Goal: Task Accomplishment & Management: Manage account settings

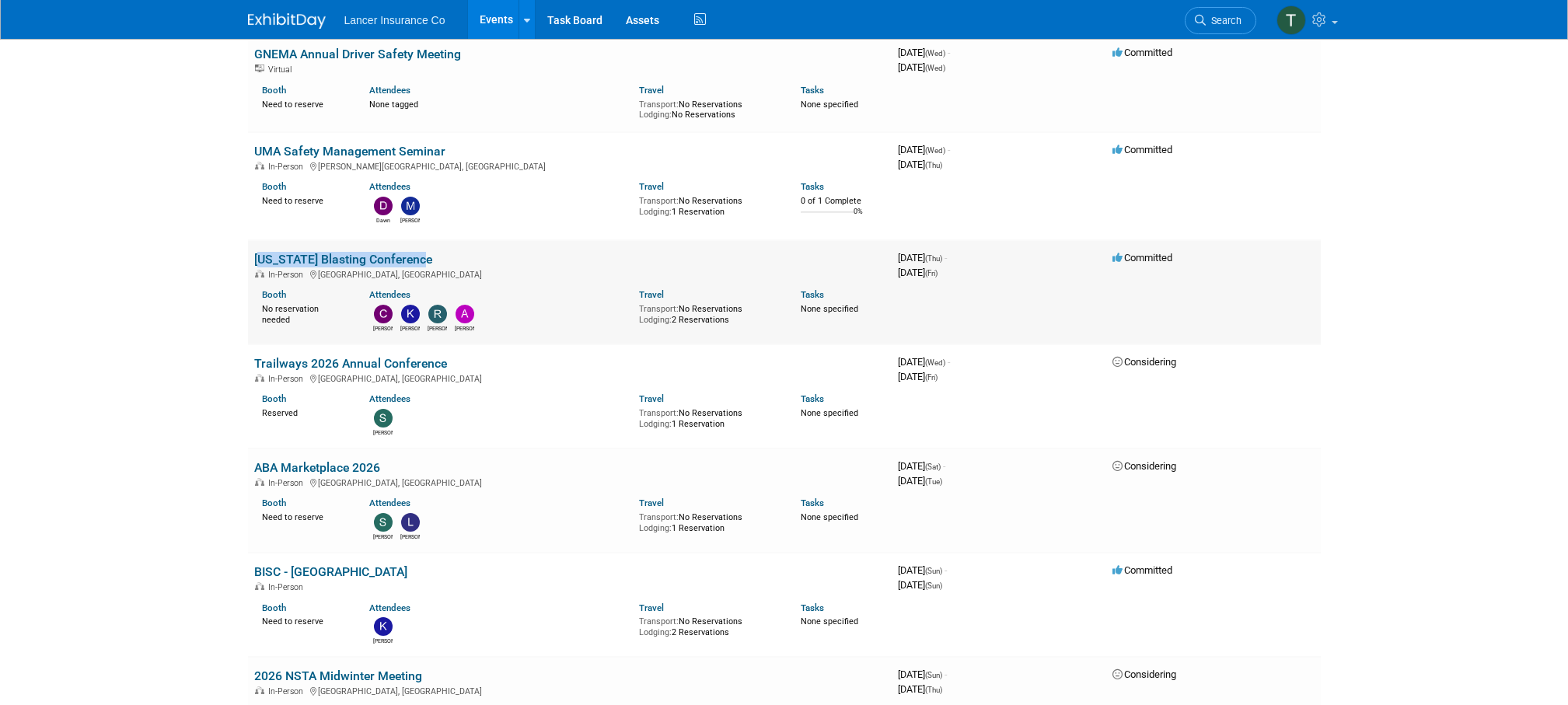
click at [318, 252] on link "[US_STATE] Blasting Conference" at bounding box center [343, 259] width 178 height 15
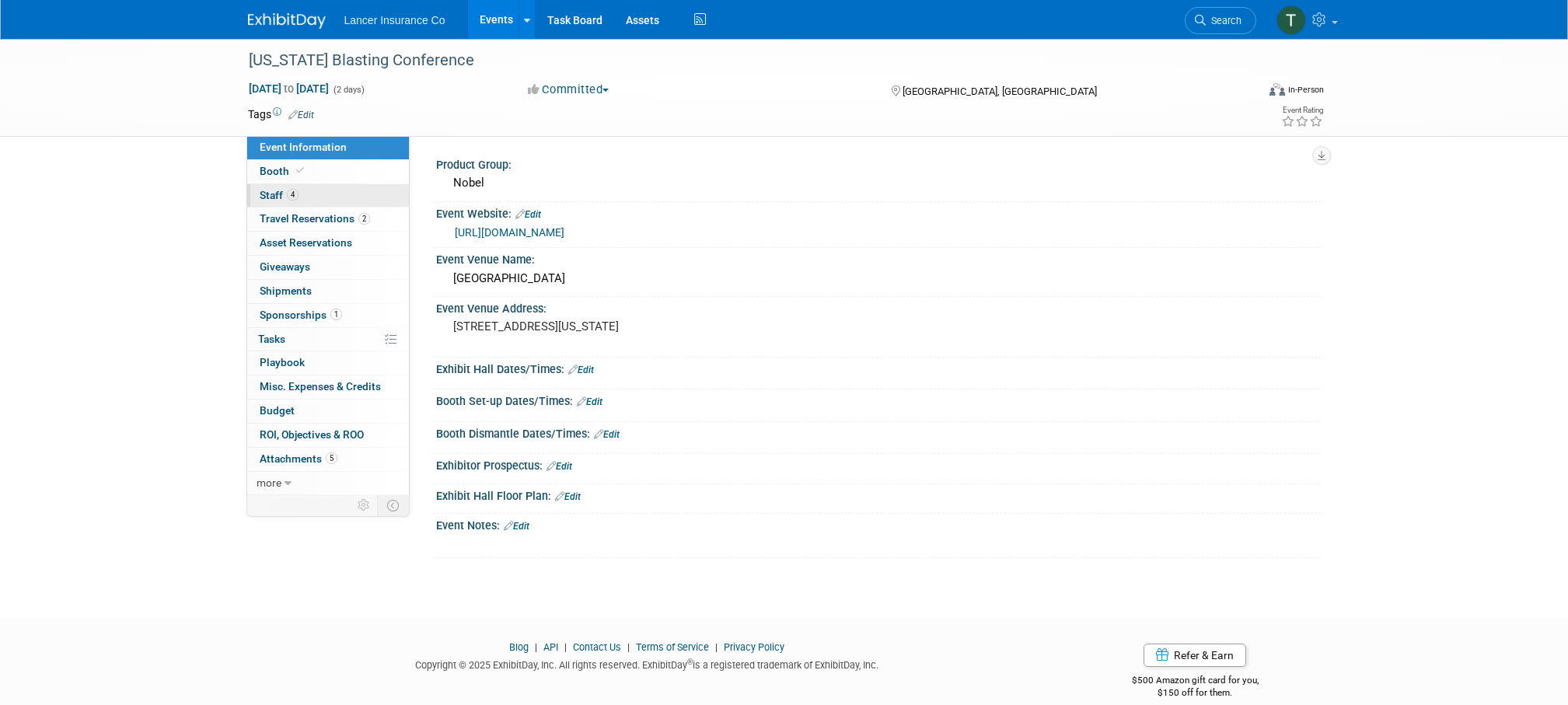
click at [274, 194] on span "Staff 4" at bounding box center [279, 195] width 39 height 12
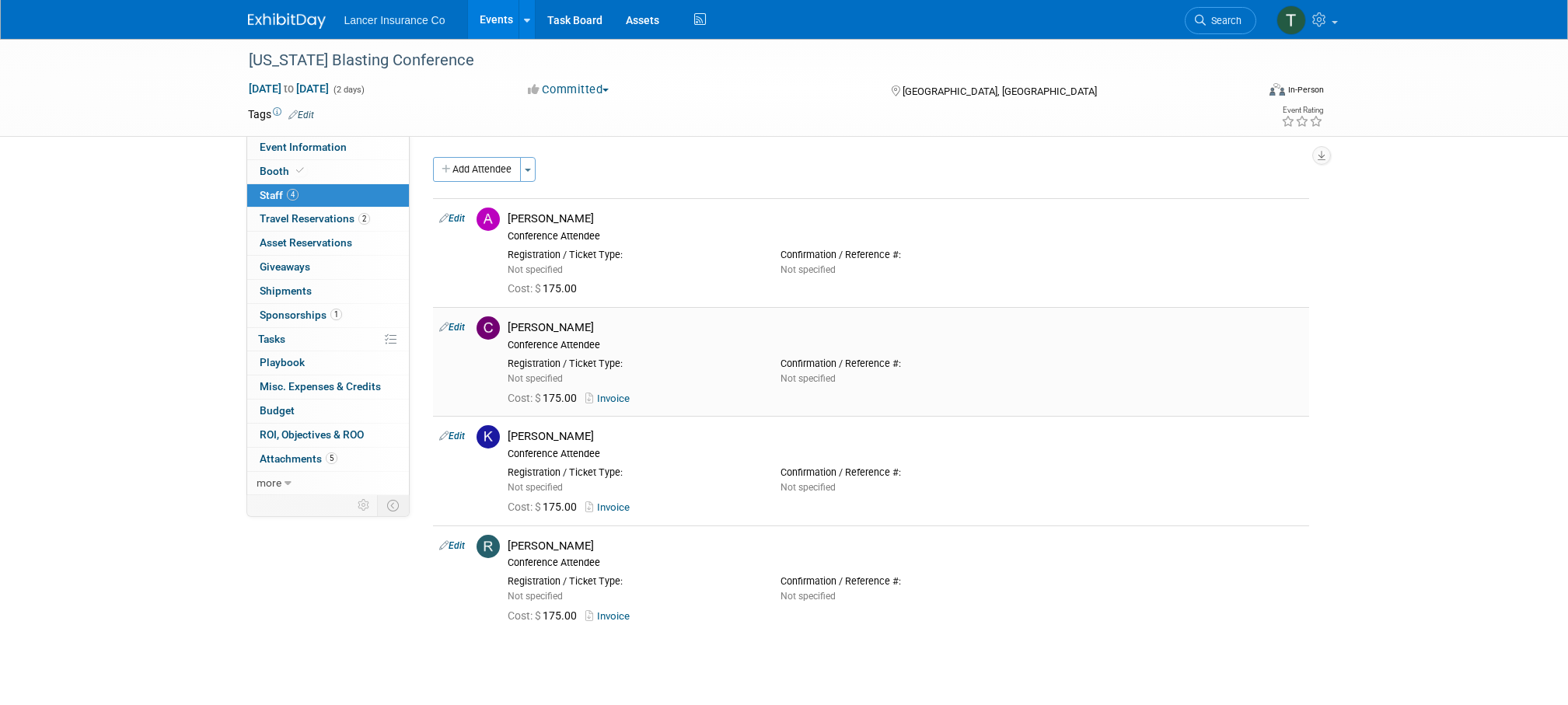
click at [612, 396] on link "Invoice" at bounding box center [611, 397] width 50 height 11
click at [456, 215] on link "Edit" at bounding box center [452, 219] width 26 height 11
select select "b3df0d47-40c8-4348-b996-03f7aaae1c51"
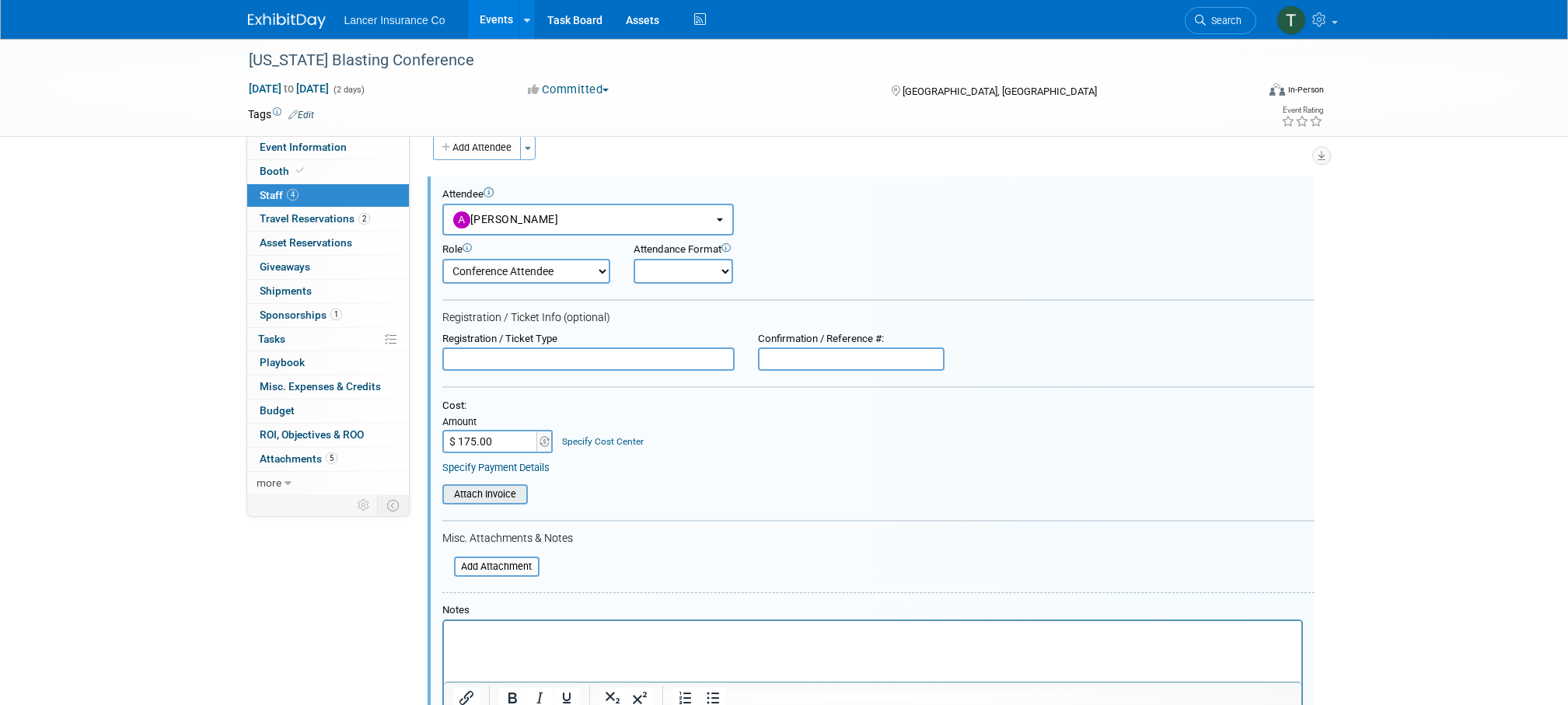
click at [492, 495] on input "file" at bounding box center [434, 494] width 185 height 17
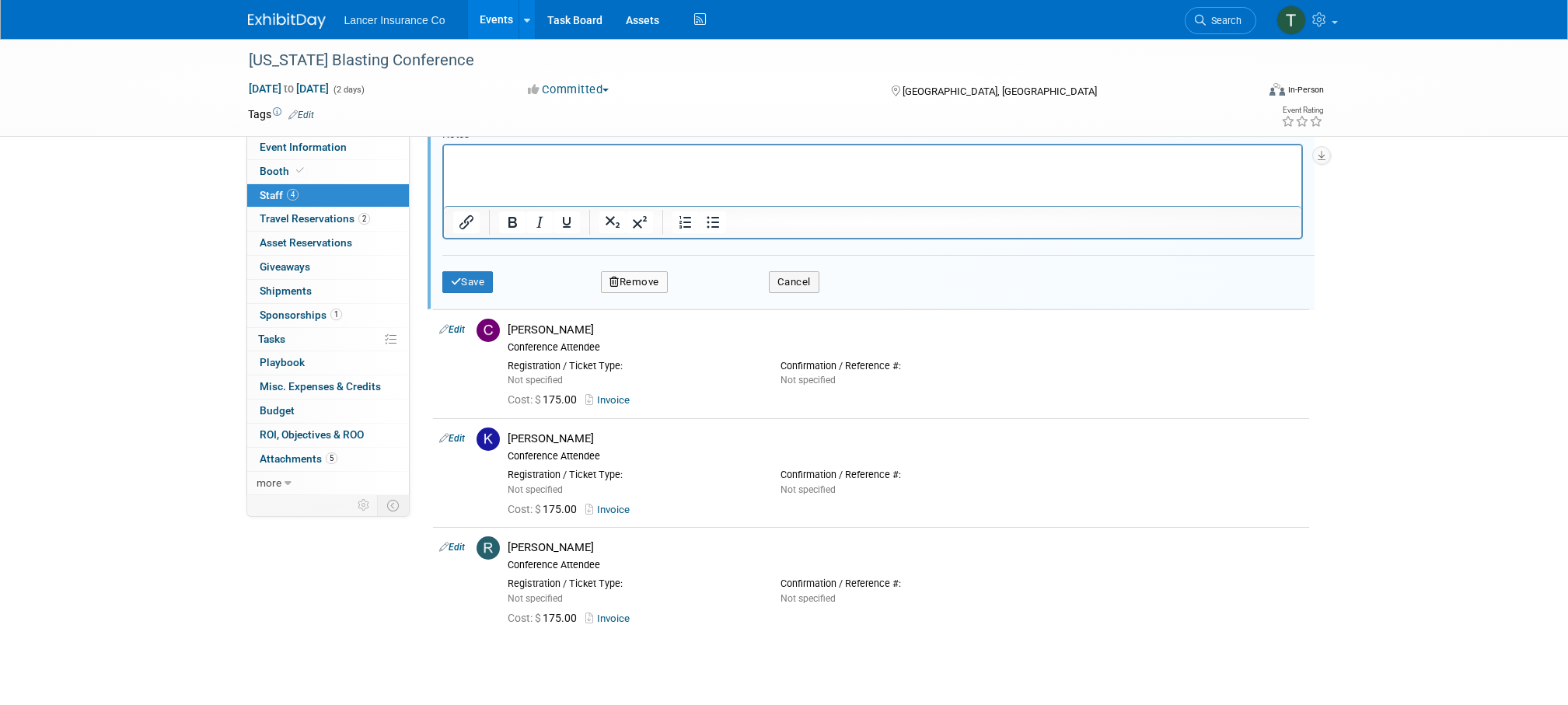
scroll to position [330, 0]
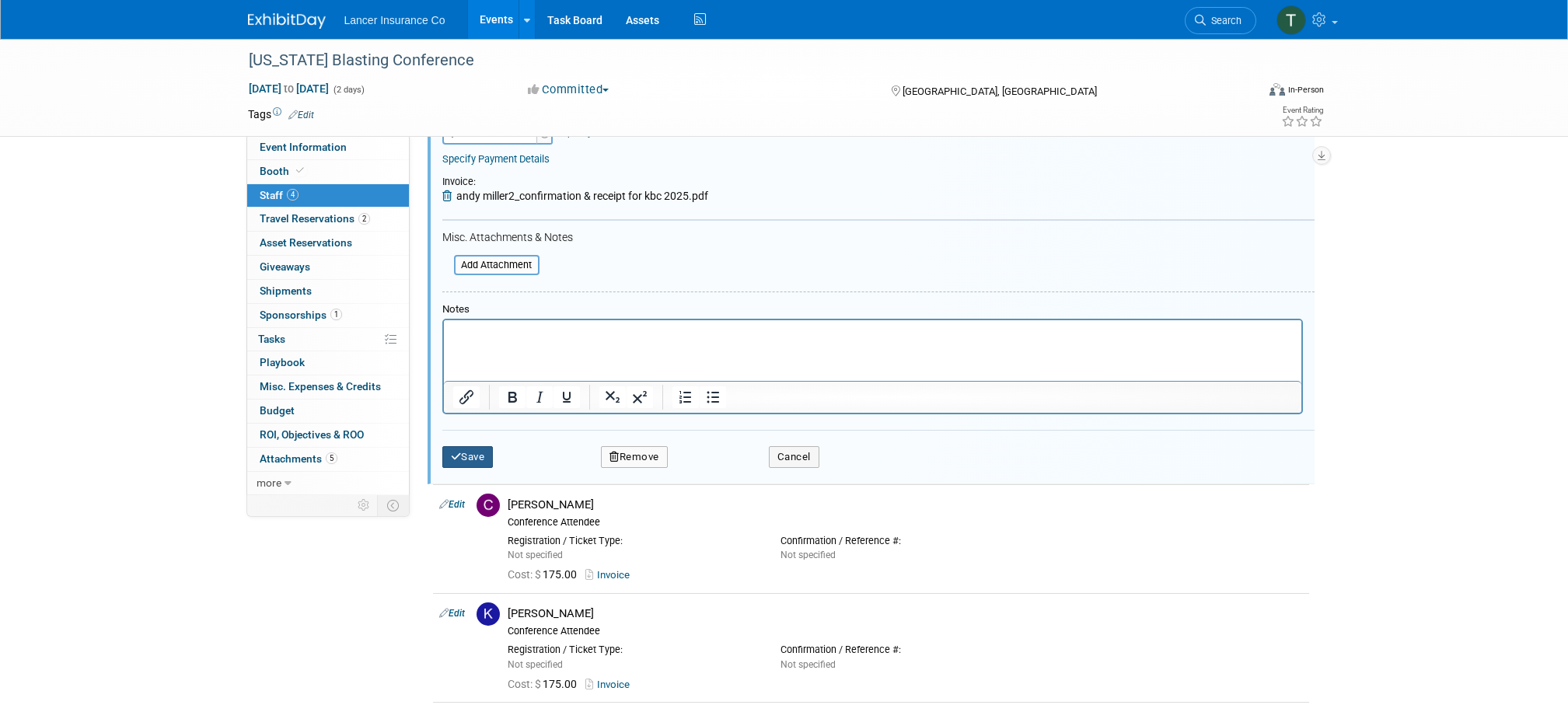
click at [475, 461] on button "Save" at bounding box center [467, 456] width 51 height 22
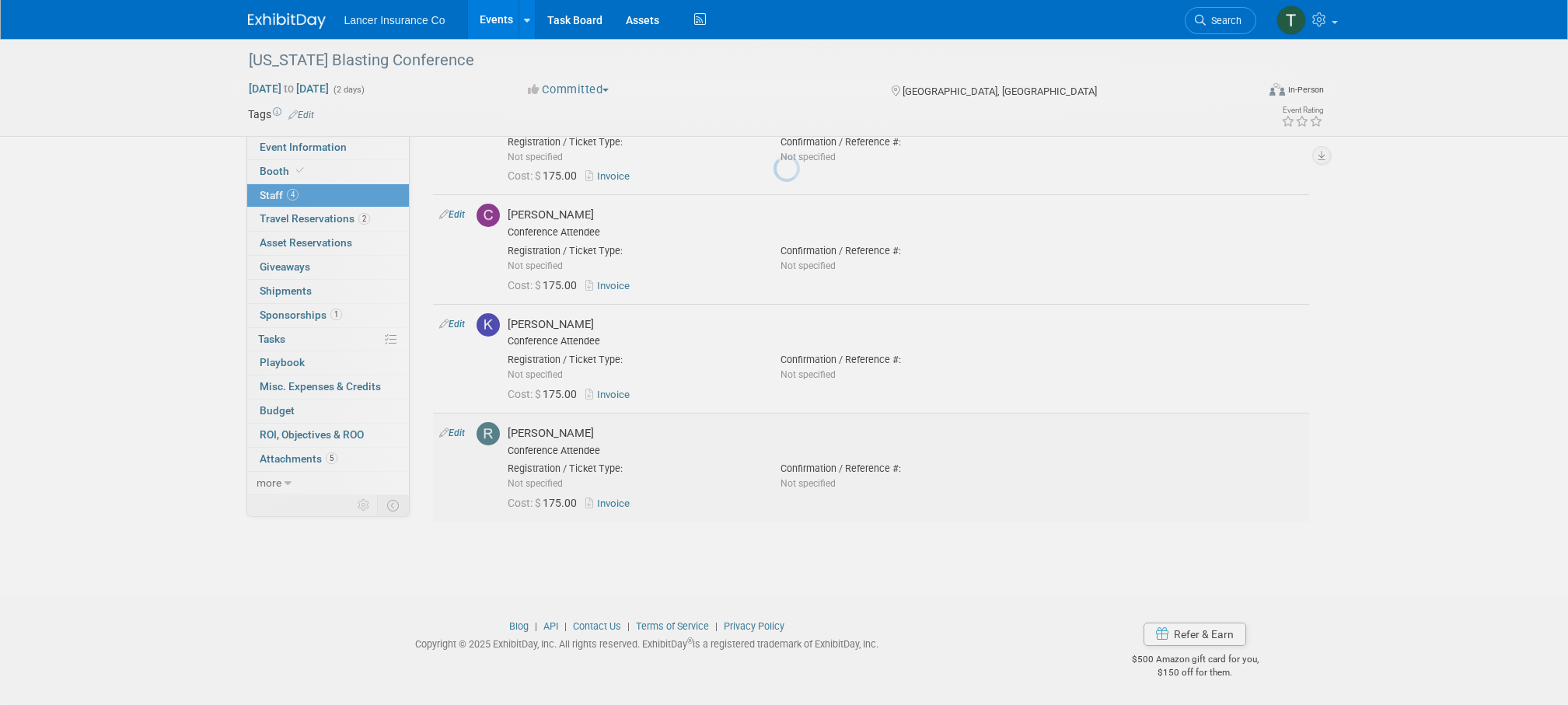
scroll to position [112, 0]
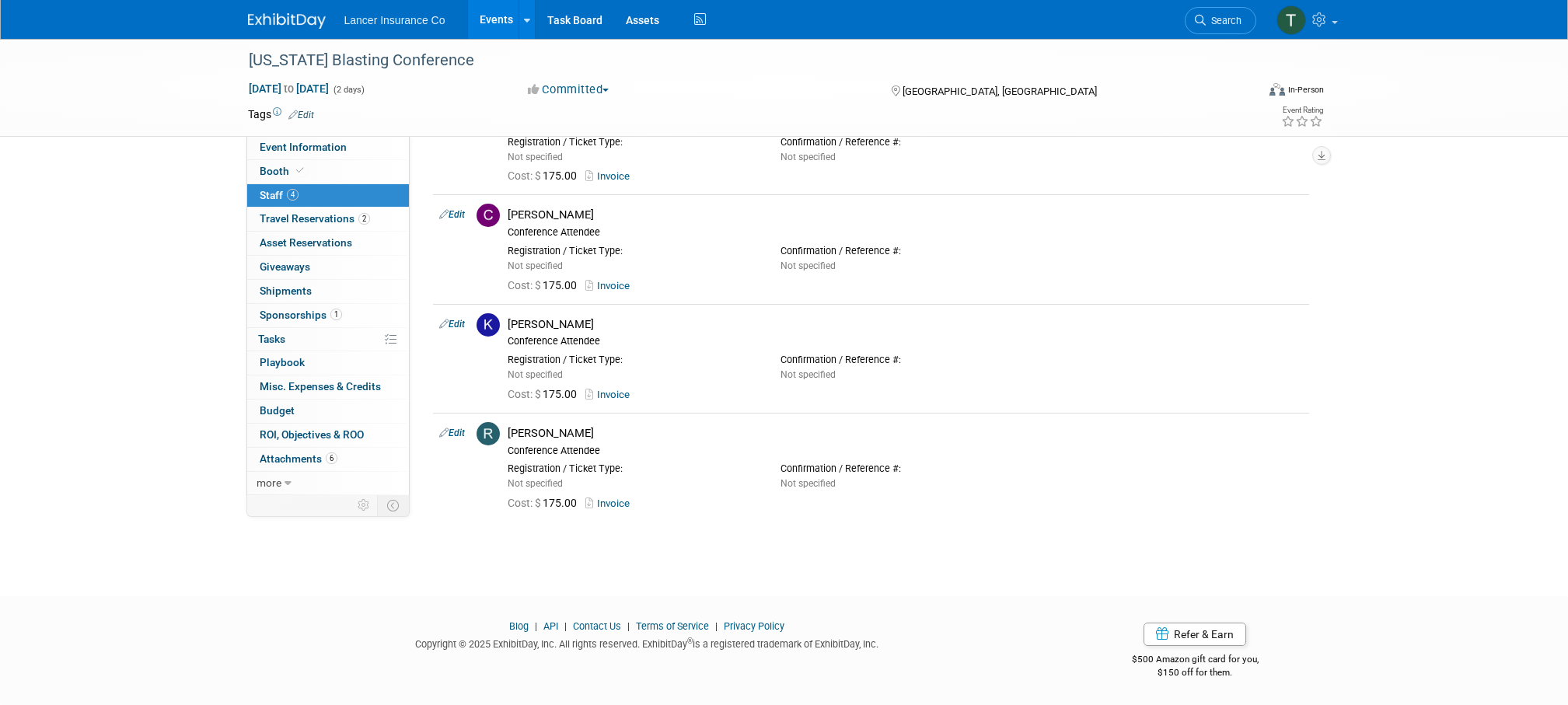
click at [490, 19] on link "Events" at bounding box center [497, 19] width 57 height 39
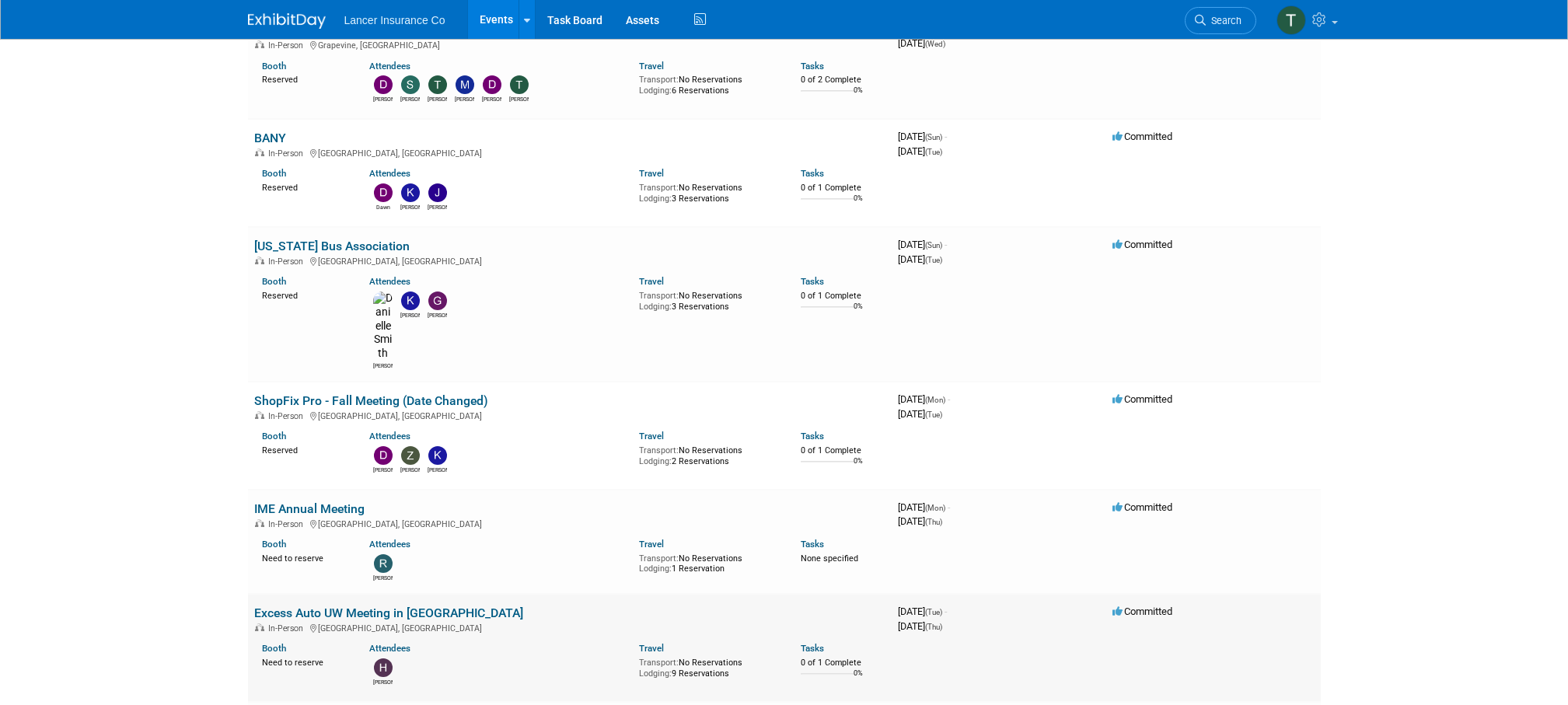
scroll to position [983, 0]
click at [275, 143] on link "BANY" at bounding box center [270, 138] width 32 height 15
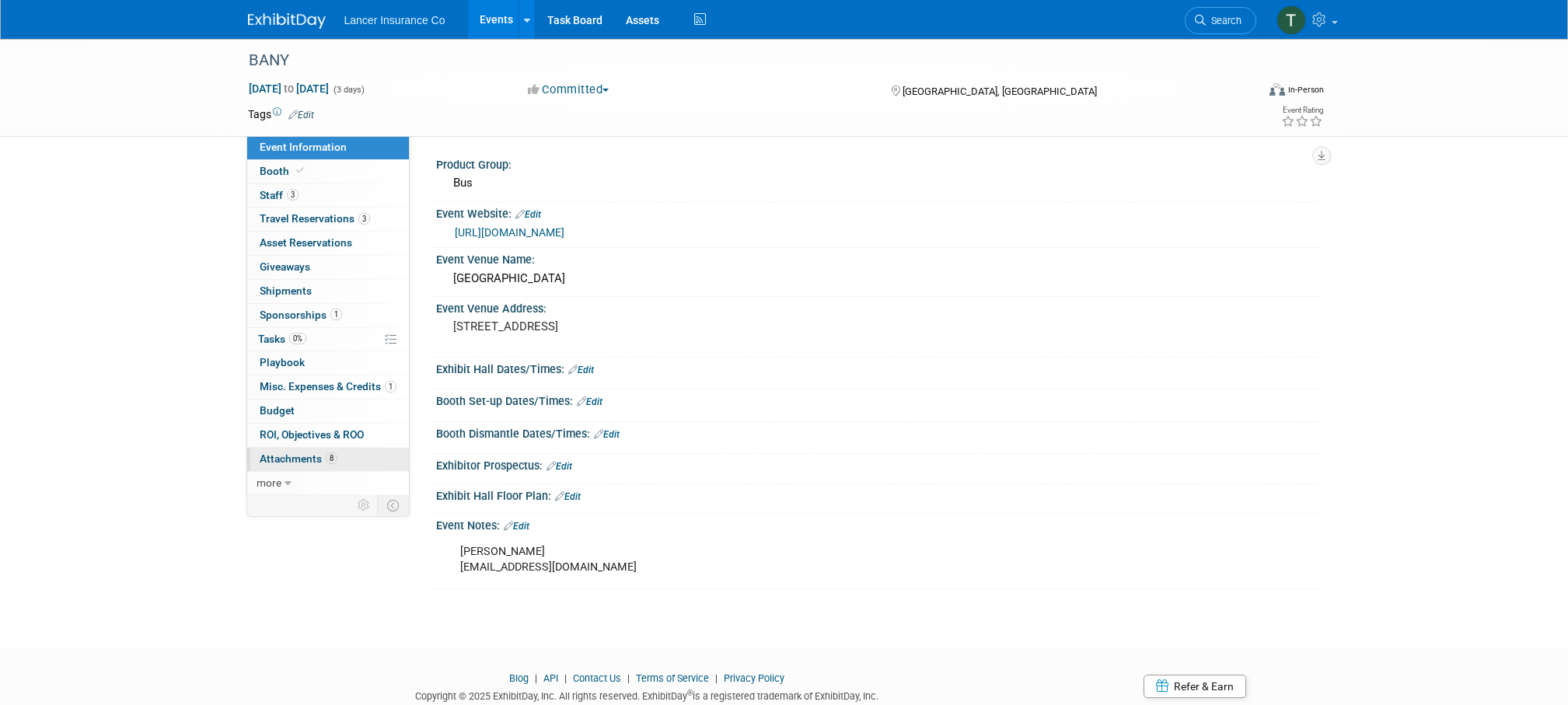
click at [299, 458] on span "Attachments 8" at bounding box center [299, 459] width 78 height 12
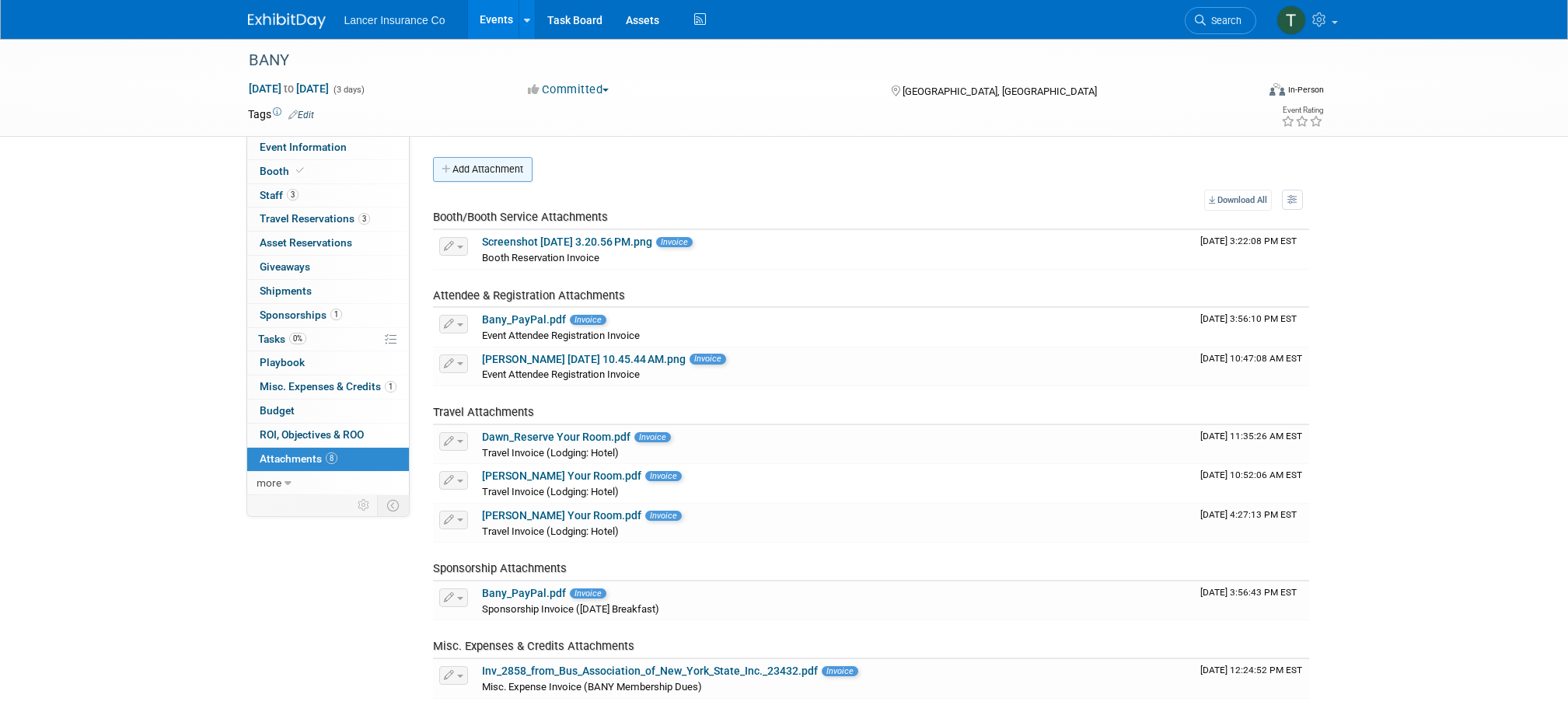
click at [482, 173] on button "Add Attachment" at bounding box center [482, 169] width 99 height 25
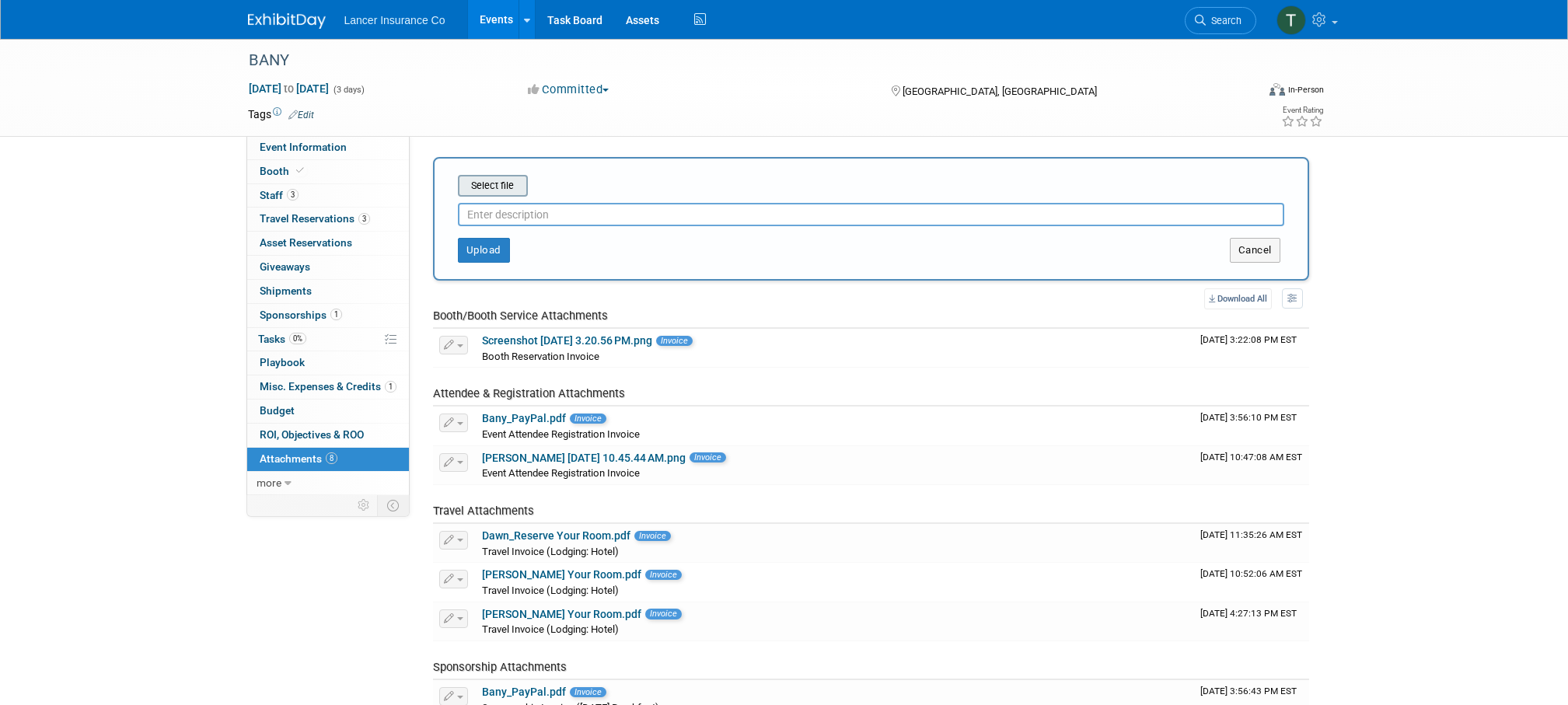
click at [492, 189] on input "file" at bounding box center [434, 186] width 185 height 19
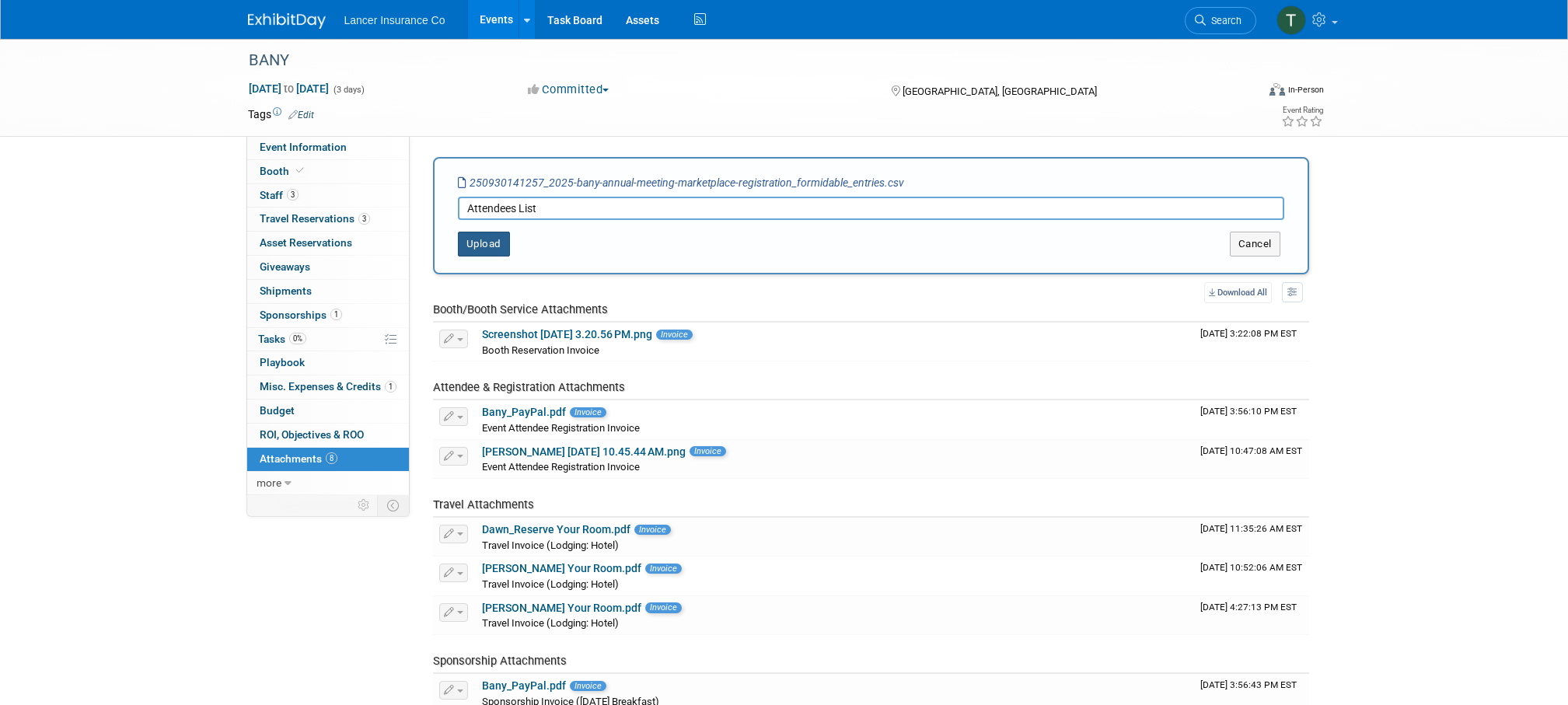
type input "Attendees List"
click at [485, 237] on button "Upload" at bounding box center [484, 244] width 52 height 25
